Goal: Check status: Check status

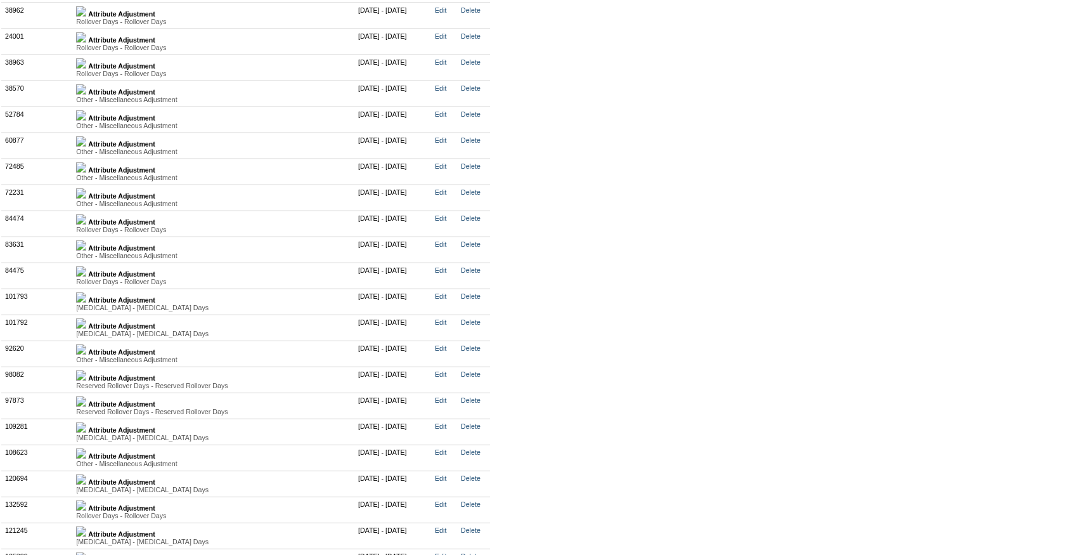
scroll to position [3104, 0]
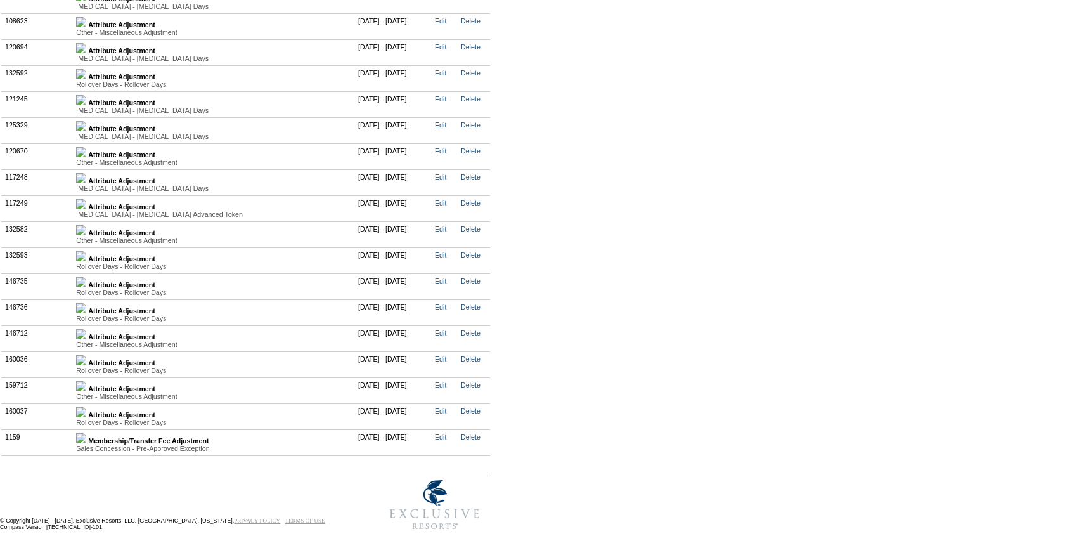
click at [86, 407] on img at bounding box center [81, 412] width 10 height 10
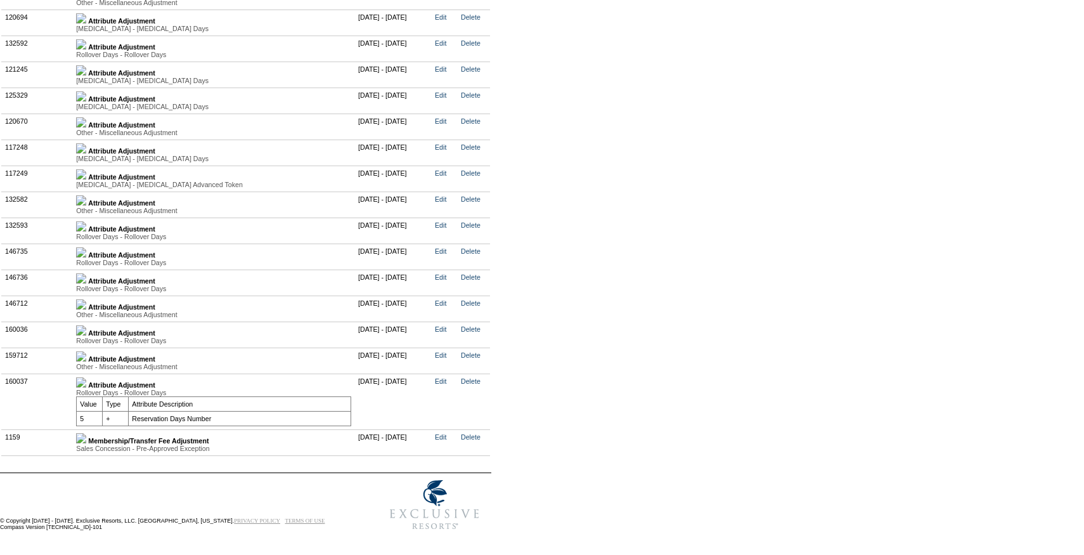
click at [86, 363] on link at bounding box center [81, 359] width 10 height 8
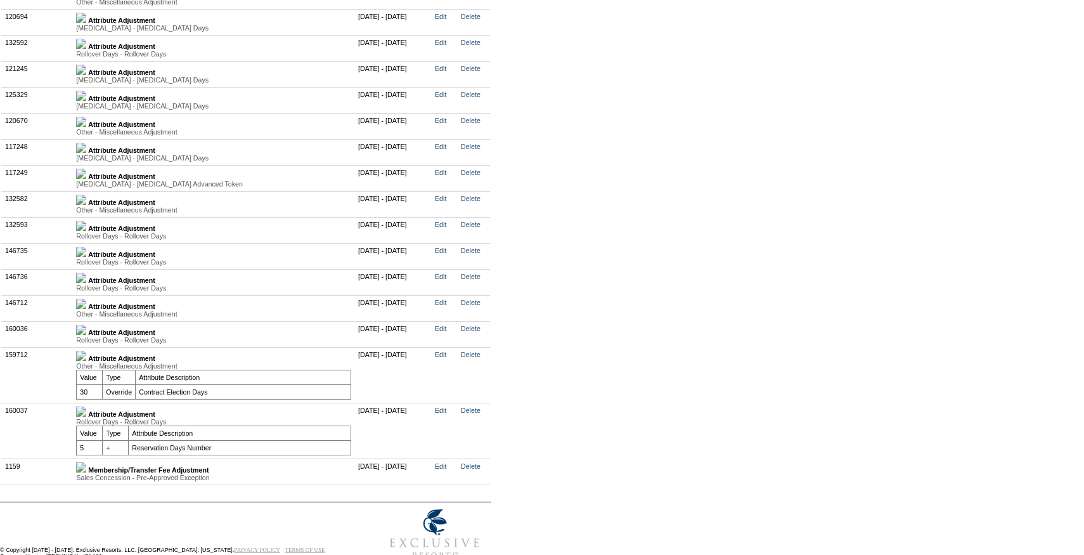
click at [86, 335] on img at bounding box center [81, 330] width 10 height 10
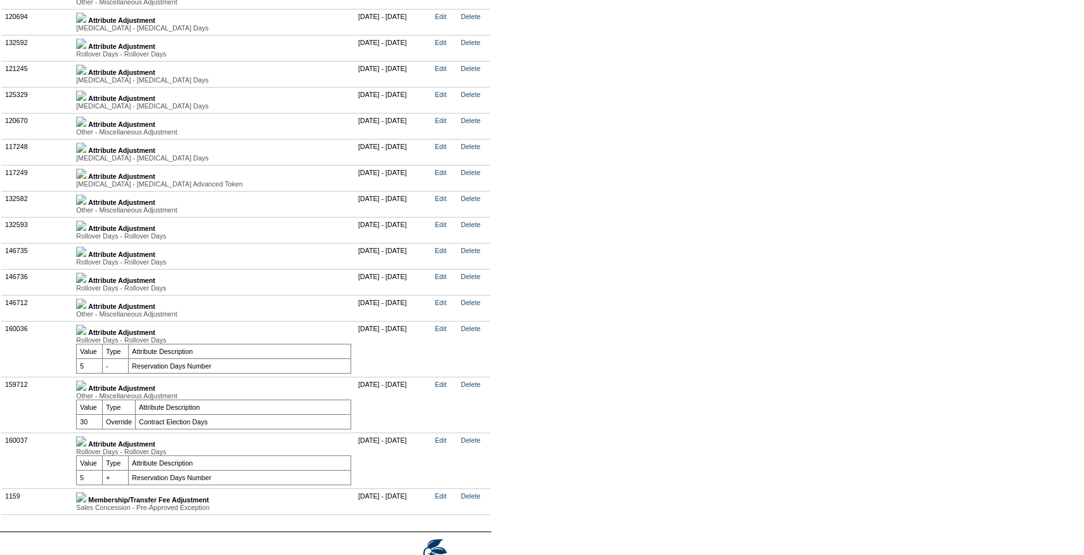
click at [86, 309] on img at bounding box center [81, 304] width 10 height 10
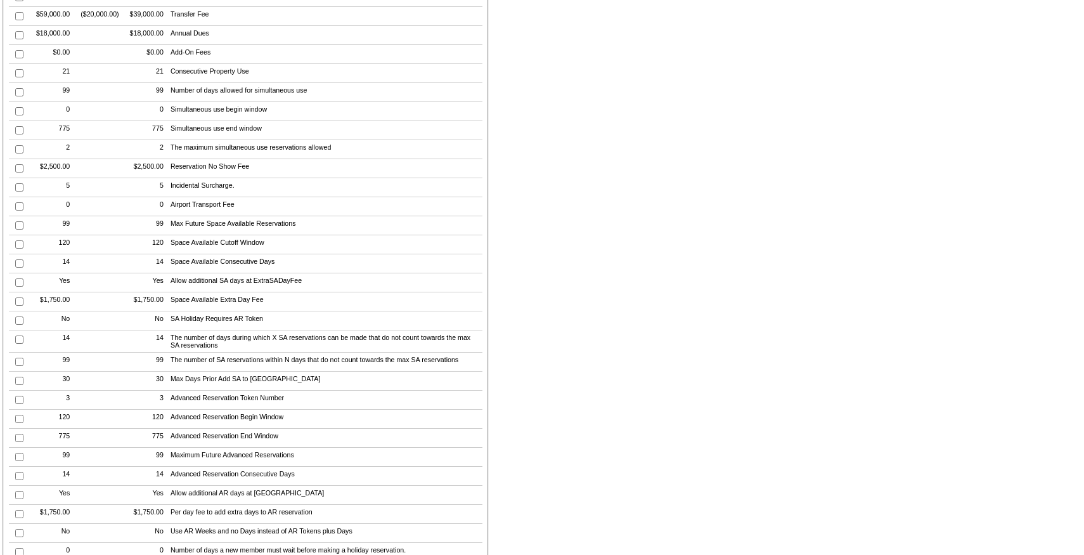
scroll to position [0, 0]
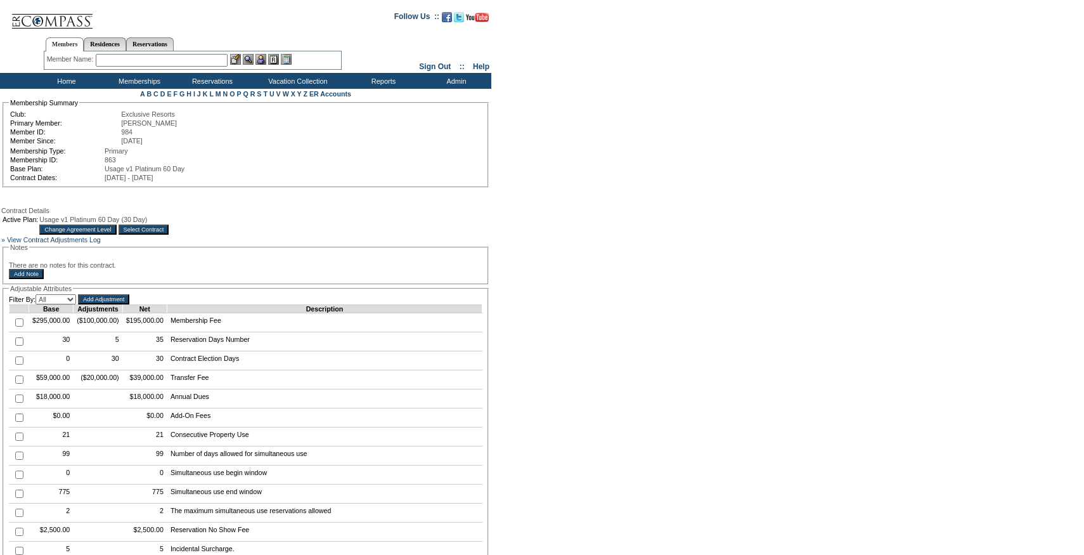
click at [169, 234] on input "Select Contract" at bounding box center [144, 230] width 51 height 10
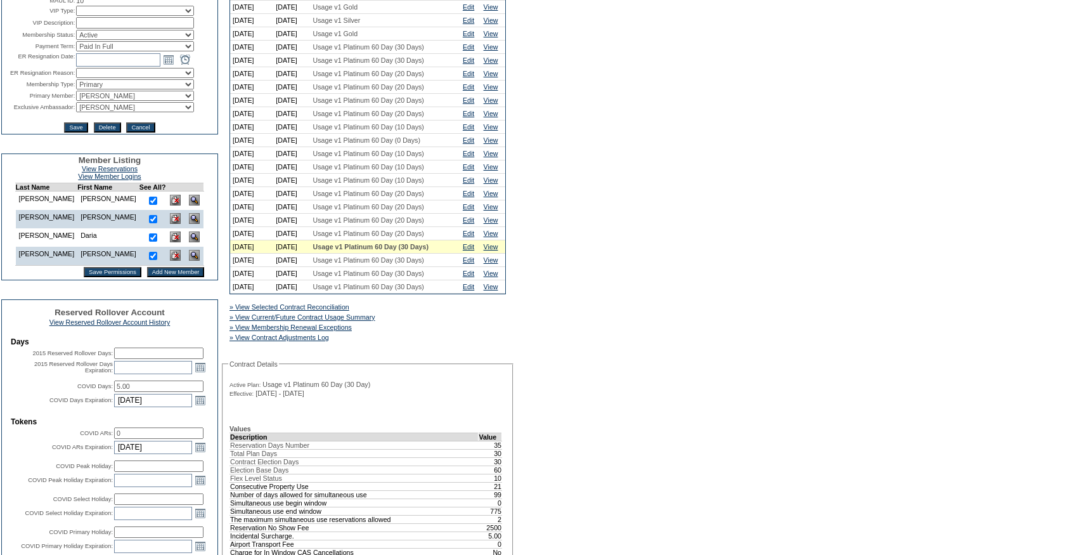
scroll to position [204, 0]
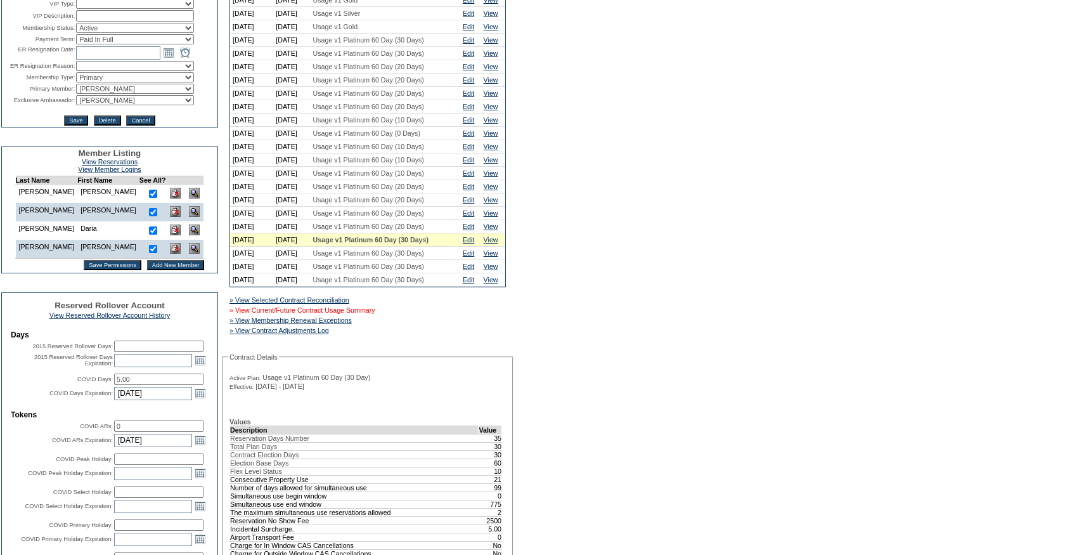
click at [375, 314] on link "» View Current/Future Contract Usage Summary" at bounding box center [303, 310] width 146 height 8
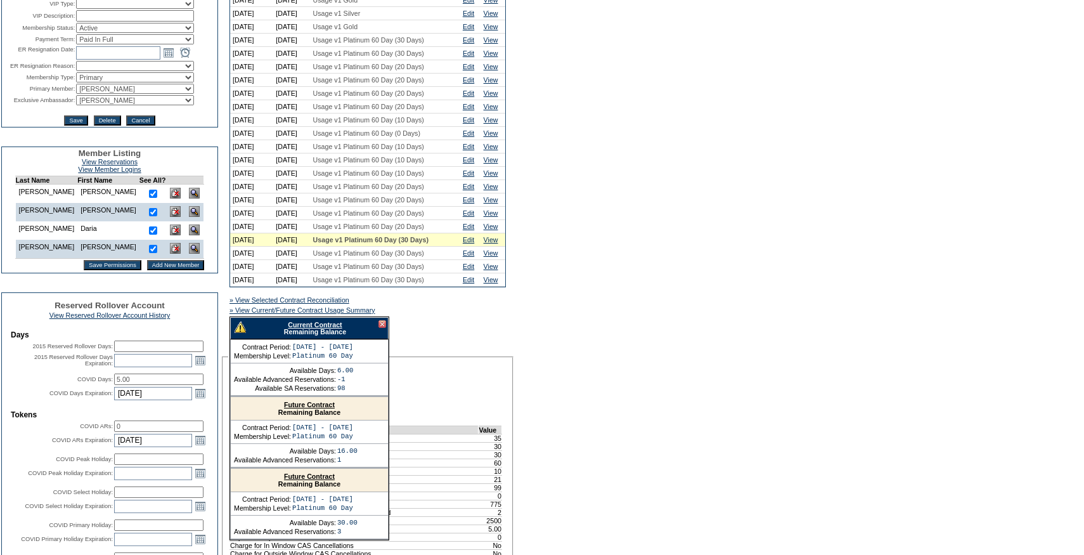
click at [335, 329] on link "Current Contract" at bounding box center [315, 325] width 54 height 8
click at [494, 230] on link "View" at bounding box center [491, 227] width 15 height 8
